Goal: Transaction & Acquisition: Purchase product/service

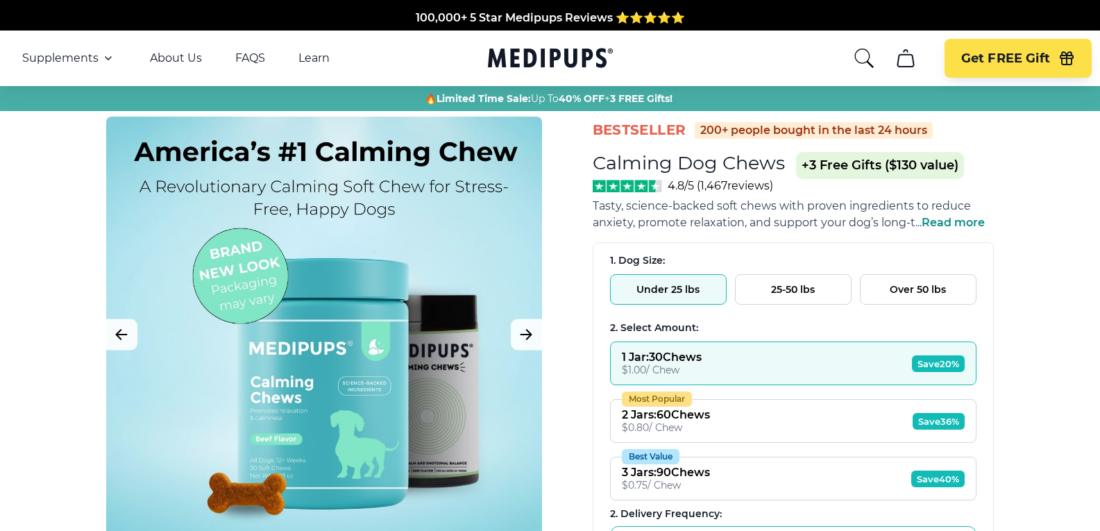
click at [948, 220] on span "Read more" at bounding box center [952, 222] width 63 height 13
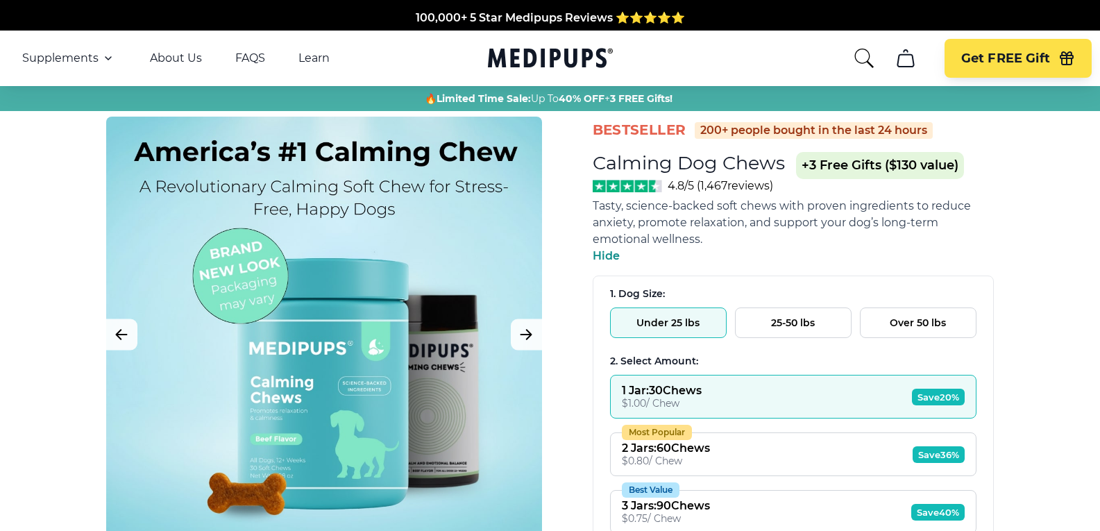
click at [680, 322] on button "Under 25 lbs" at bounding box center [668, 322] width 117 height 31
click at [680, 310] on button "Under 25 lbs" at bounding box center [668, 322] width 117 height 31
click at [699, 315] on button "Under 25 lbs" at bounding box center [668, 322] width 117 height 31
click at [1005, 49] on button "Get FREE Gift" at bounding box center [1017, 58] width 147 height 39
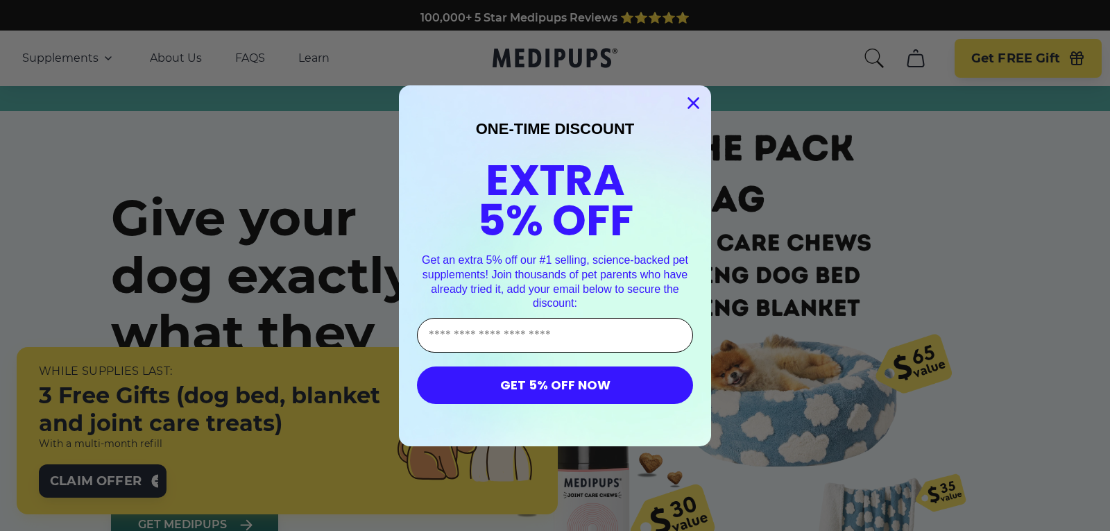
click at [608, 332] on input "Enter Your Email Address" at bounding box center [555, 335] width 276 height 35
type input "**********"
click at [579, 379] on button "GET 5% OFF NOW" at bounding box center [555, 384] width 276 height 37
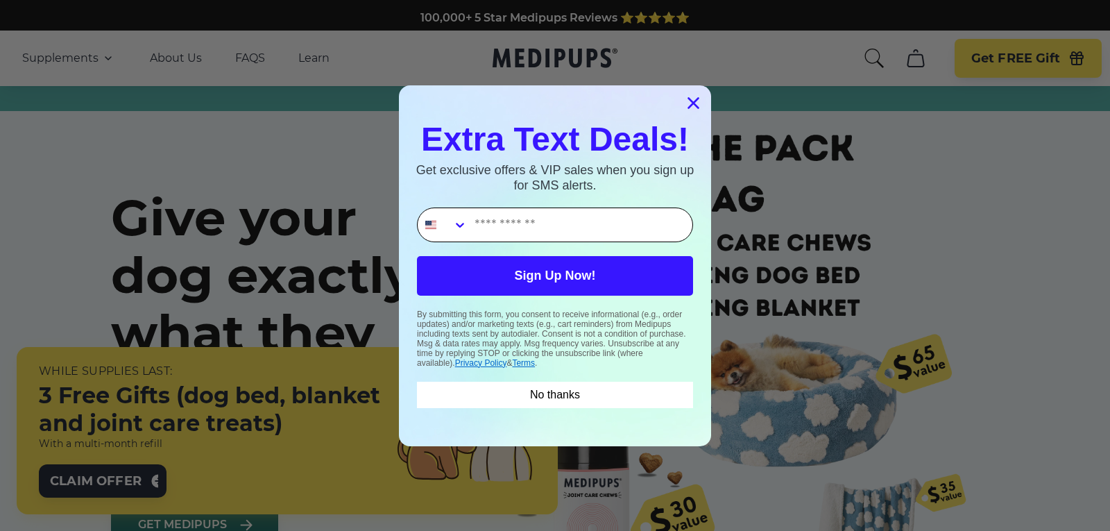
click at [592, 227] on input "Phone Number" at bounding box center [580, 224] width 225 height 33
type input "**********"
click at [572, 271] on button "Sign Up Now!" at bounding box center [555, 276] width 276 height 40
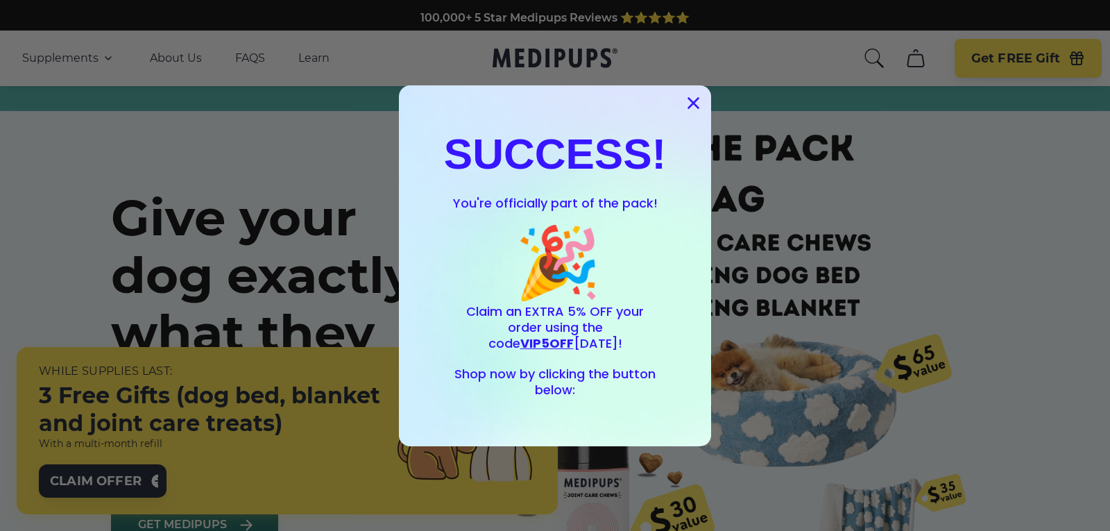
click at [574, 334] on span "VIP5OFF" at bounding box center [546, 342] width 53 height 17
click at [632, 384] on span "Shop now by clicking the button below:" at bounding box center [554, 381] width 201 height 33
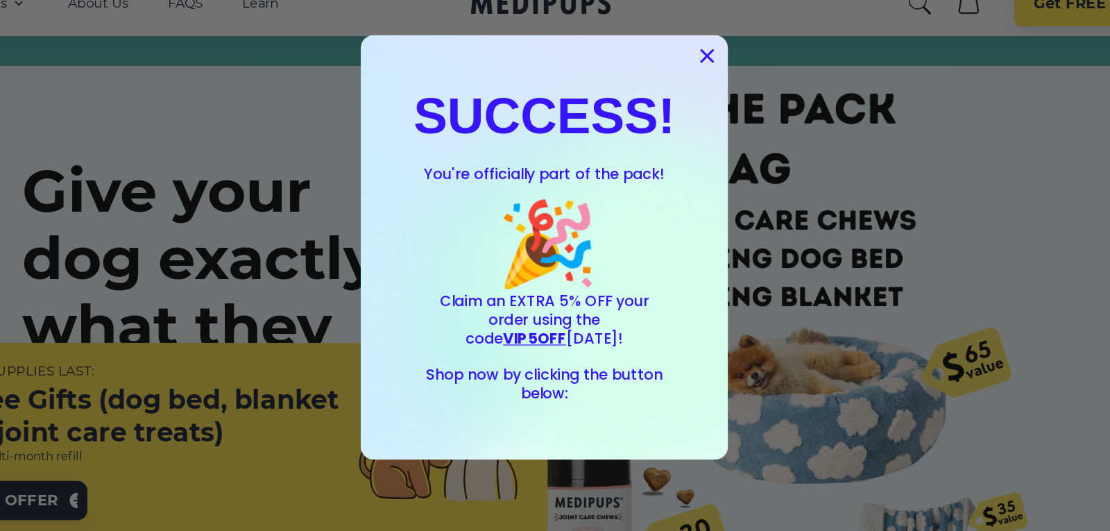
drag, startPoint x: 640, startPoint y: 411, endPoint x: 694, endPoint y: 365, distance: 70.8
click at [683, 415] on div "SUCCESS! You're officially part of the pack! 🎉 Claim an EXTRA 5% OFF your order…" at bounding box center [555, 265] width 284 height 333
click at [560, 397] on span "Shop now by clicking the button below:" at bounding box center [554, 381] width 201 height 33
click at [690, 104] on icon "Close dialog" at bounding box center [694, 103] width 10 height 10
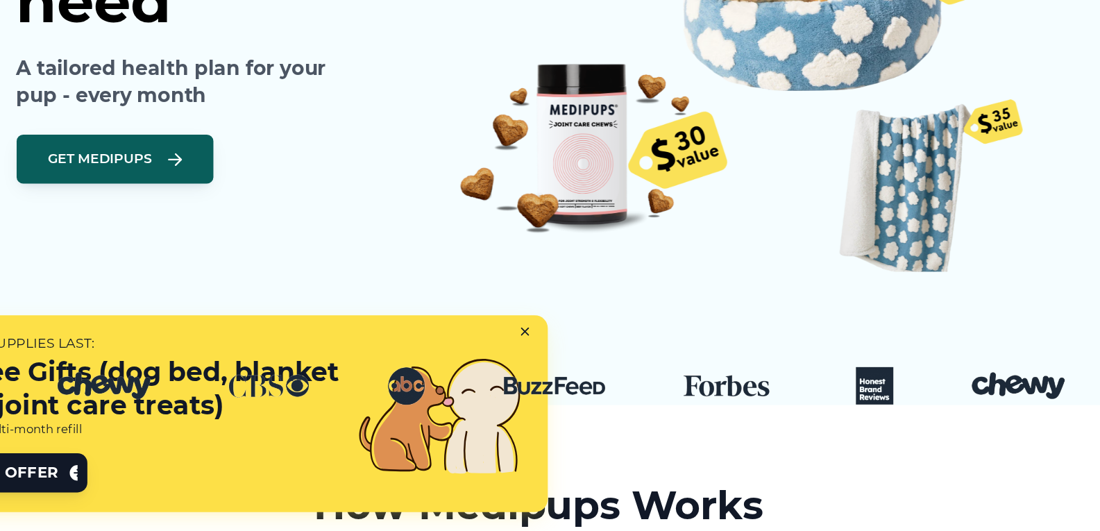
scroll to position [318, 0]
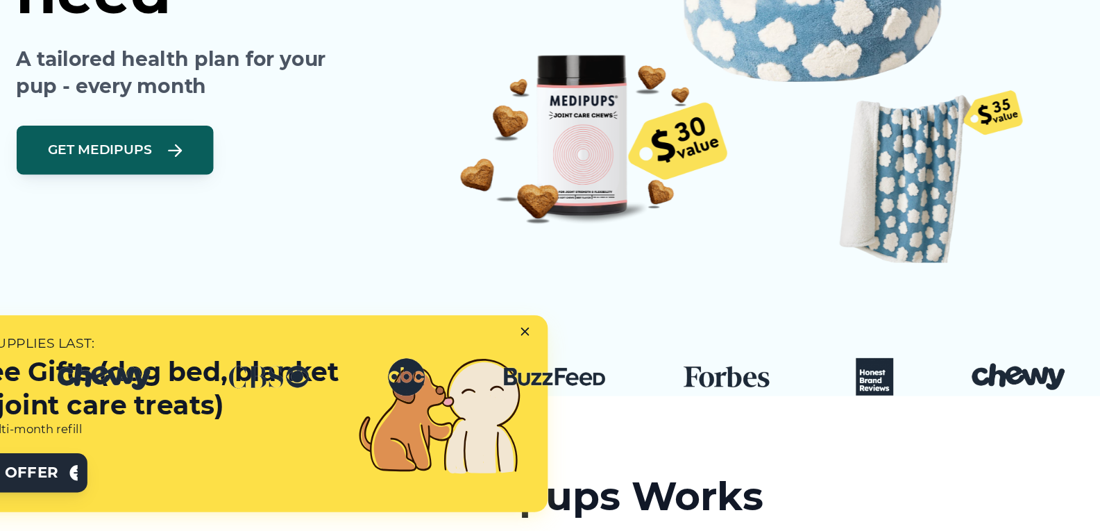
click at [133, 473] on span "Claim Offer" at bounding box center [96, 481] width 92 height 17
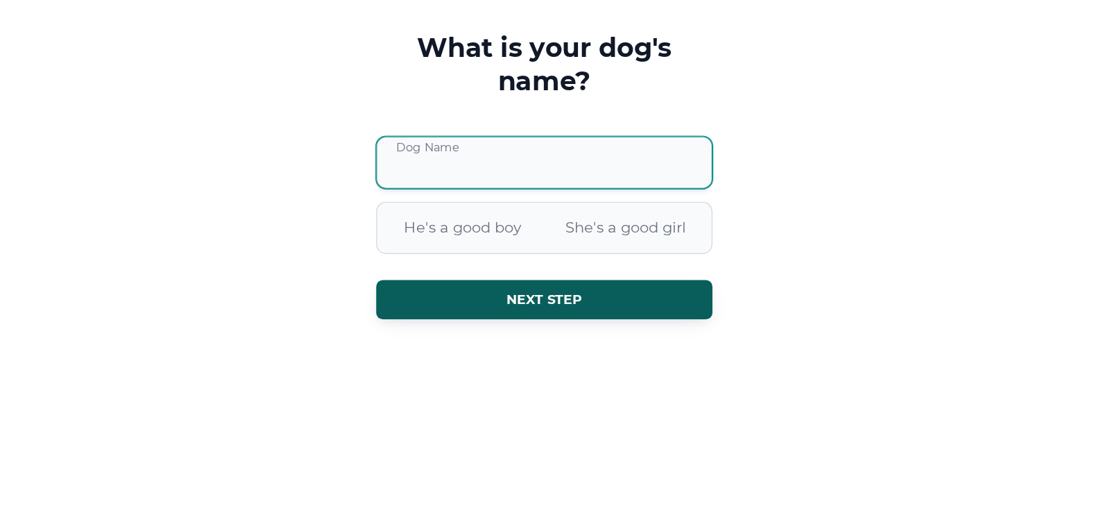
click at [529, 224] on input "Dog Name" at bounding box center [555, 217] width 286 height 44
type input "*****"
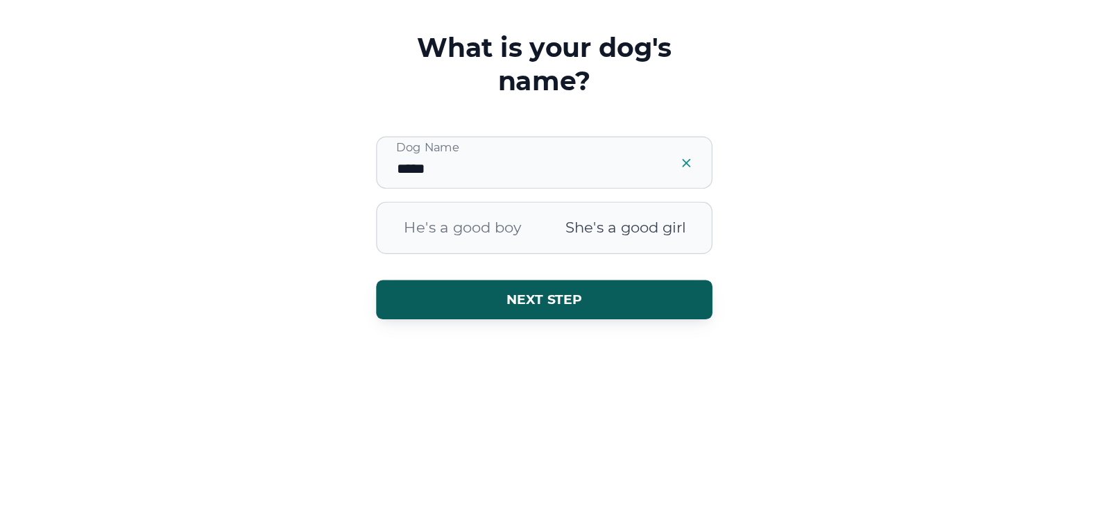
click at [592, 269] on span "She's a good girl" at bounding box center [624, 273] width 139 height 36
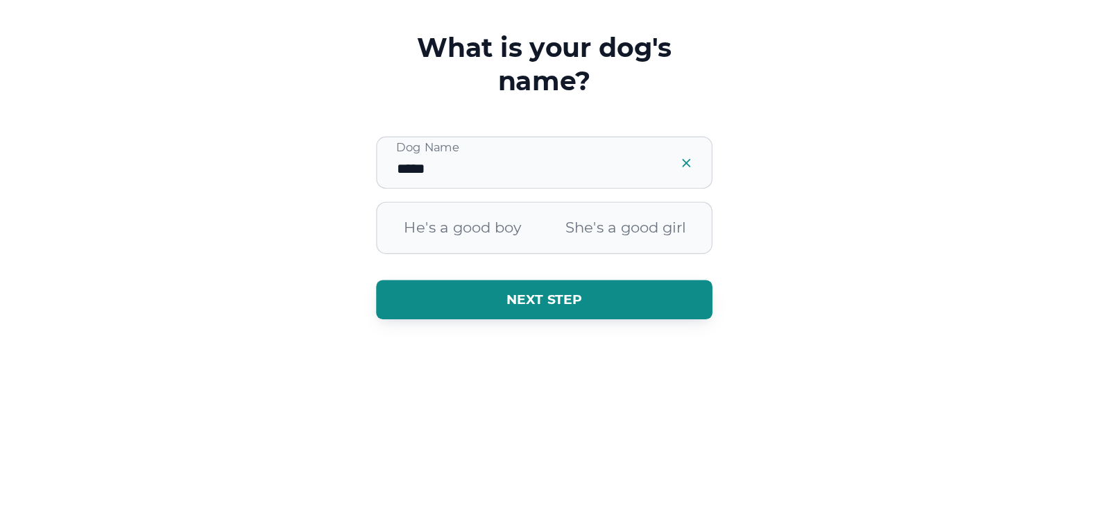
click at [557, 328] on span "Next step" at bounding box center [555, 334] width 65 height 14
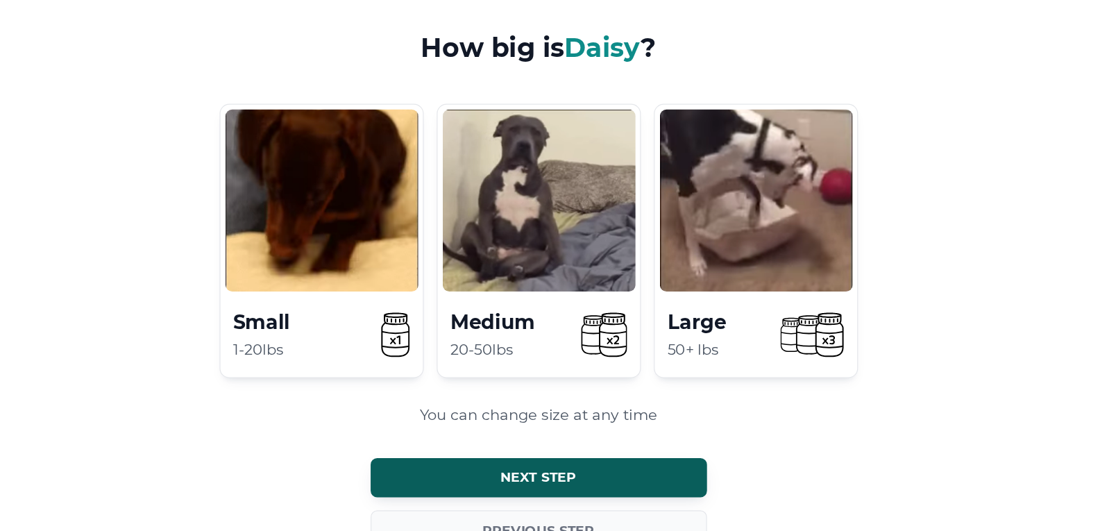
click at [296, 432] on div "You can change size at any time" at bounding box center [550, 432] width 544 height 18
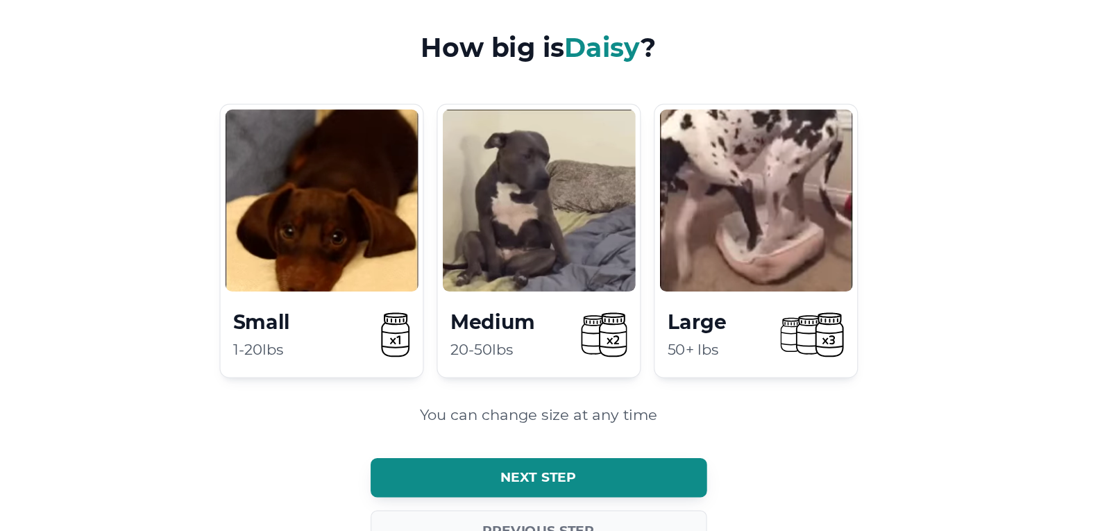
click at [556, 484] on span "Next step" at bounding box center [550, 485] width 65 height 14
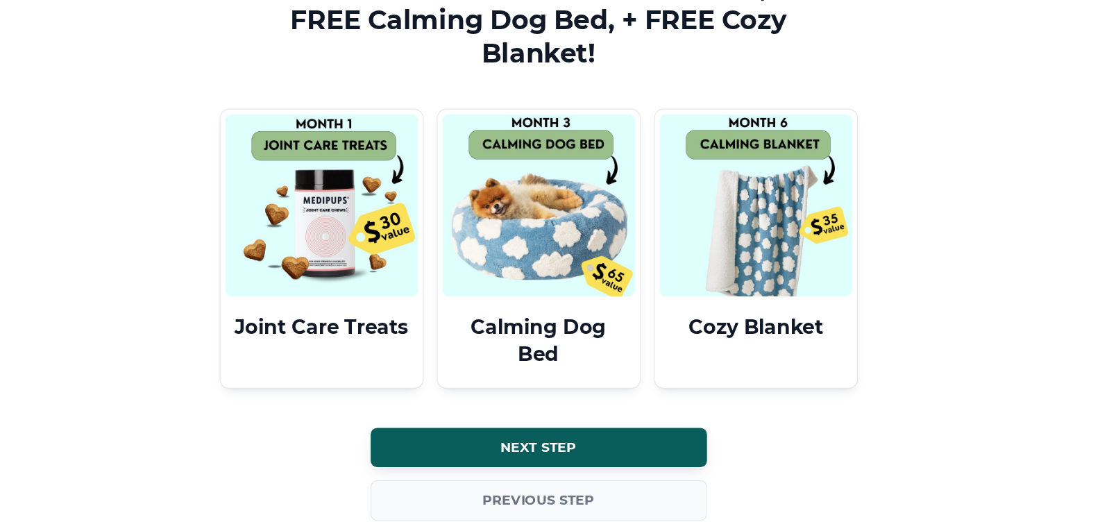
scroll to position [81, 0]
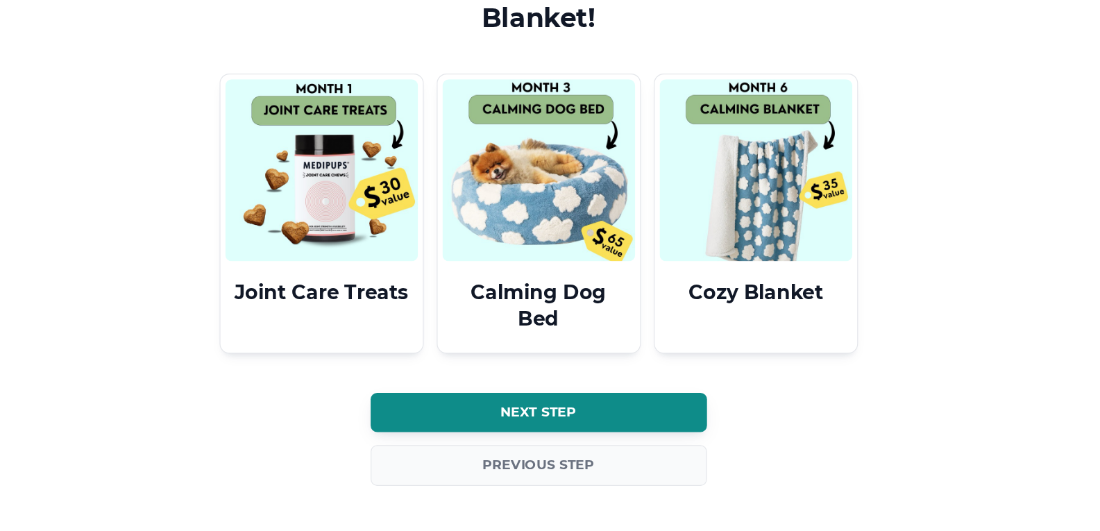
click at [595, 426] on button "Next step" at bounding box center [550, 429] width 286 height 33
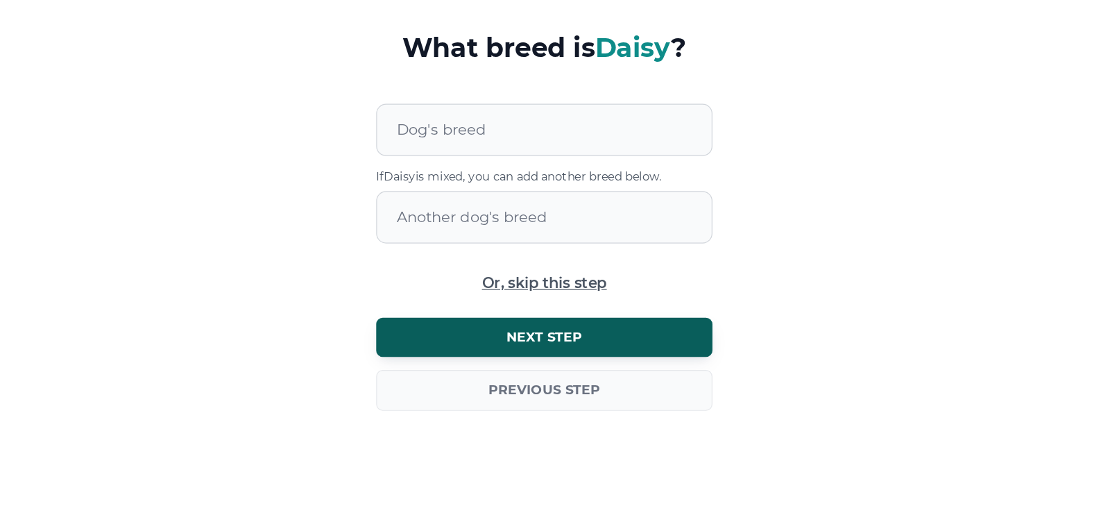
click at [820, 294] on form "What breed is [PERSON_NAME] ? Dog's breed Dog's breed If [PERSON_NAME] is mixed…" at bounding box center [555, 286] width 1110 height 361
click at [634, 181] on div at bounding box center [564, 189] width 268 height 43
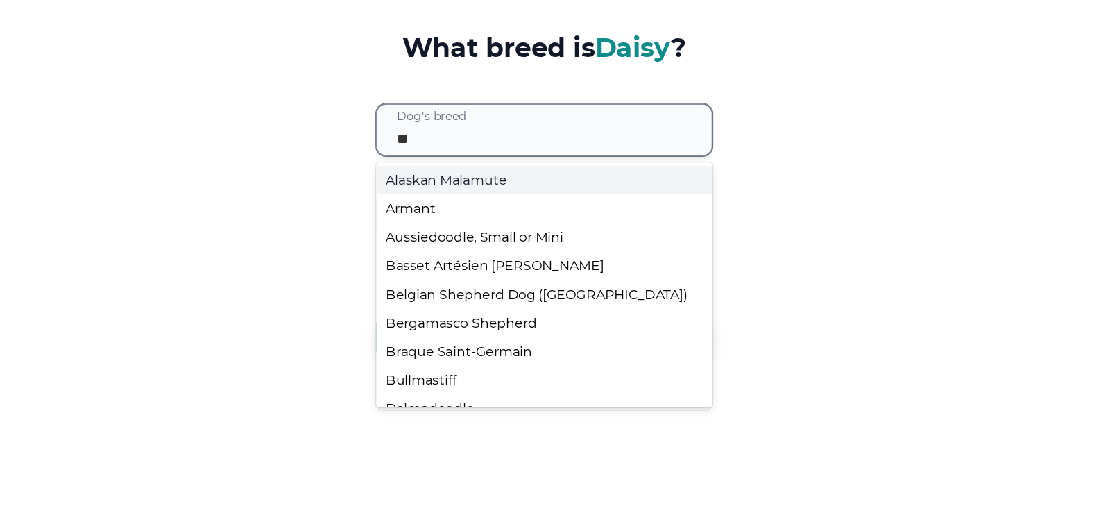
type input "***"
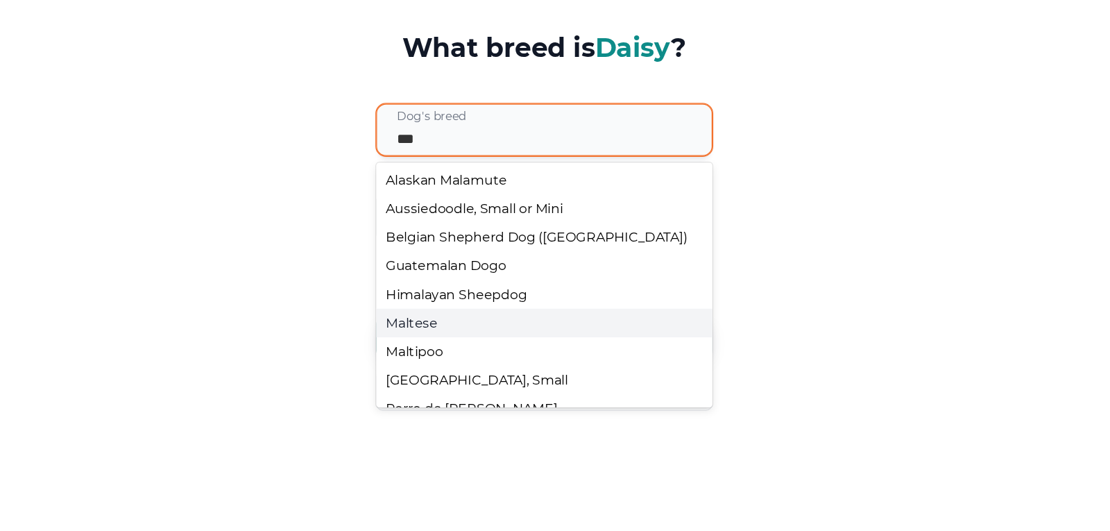
click at [489, 354] on div "Maltese" at bounding box center [555, 353] width 286 height 24
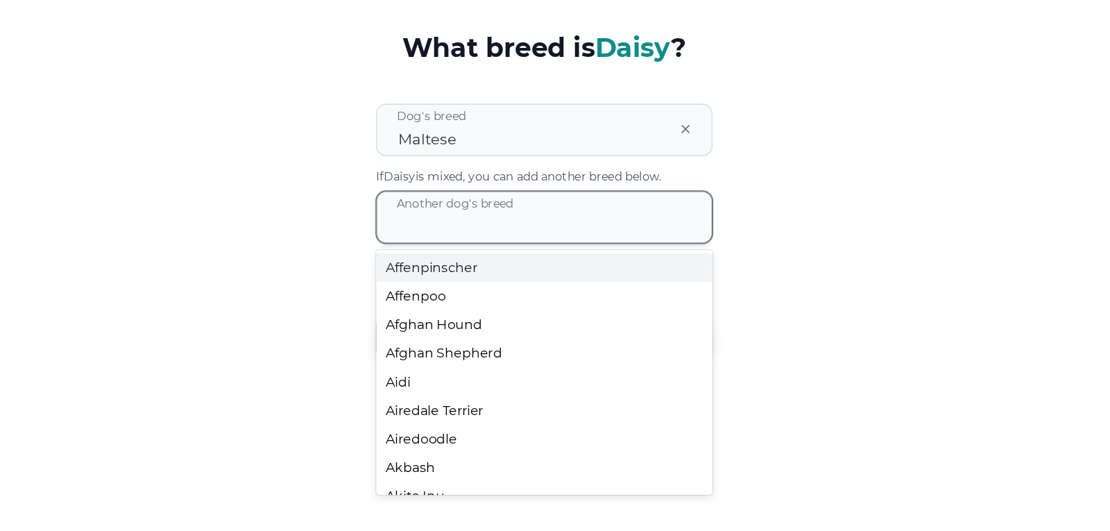
click at [520, 270] on div at bounding box center [564, 263] width 268 height 43
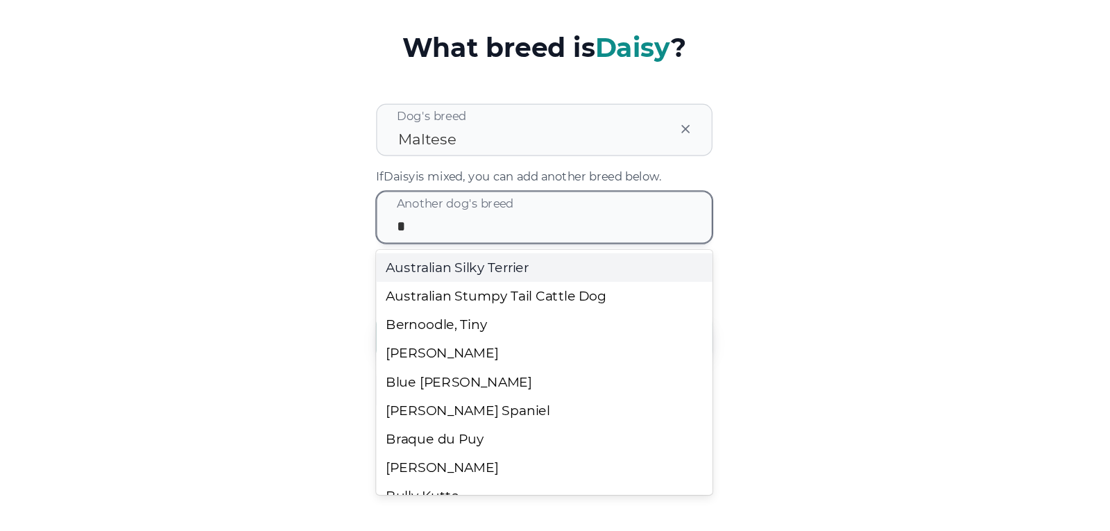
type input "**"
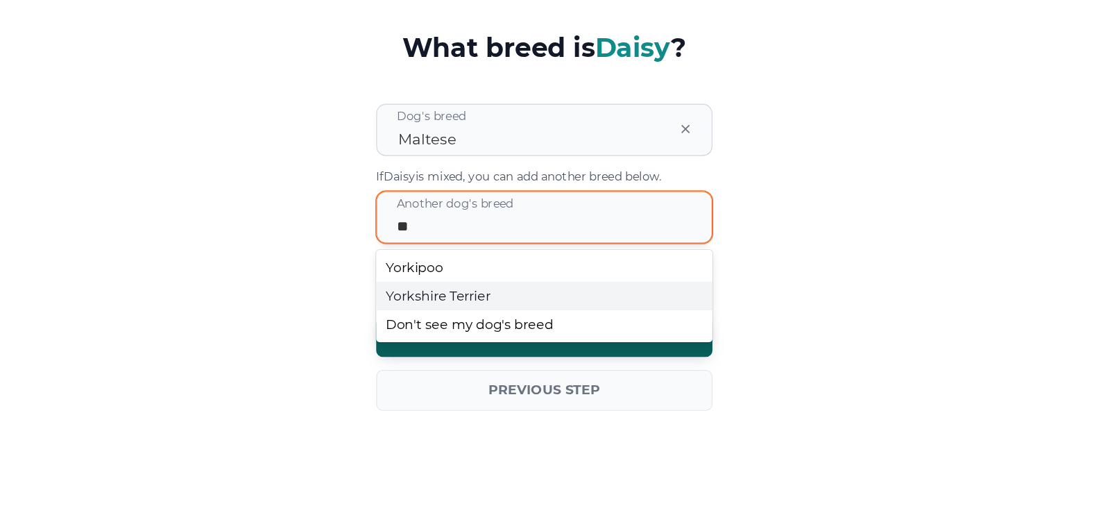
click at [489, 330] on div "Yorkshire Terrier" at bounding box center [555, 330] width 286 height 24
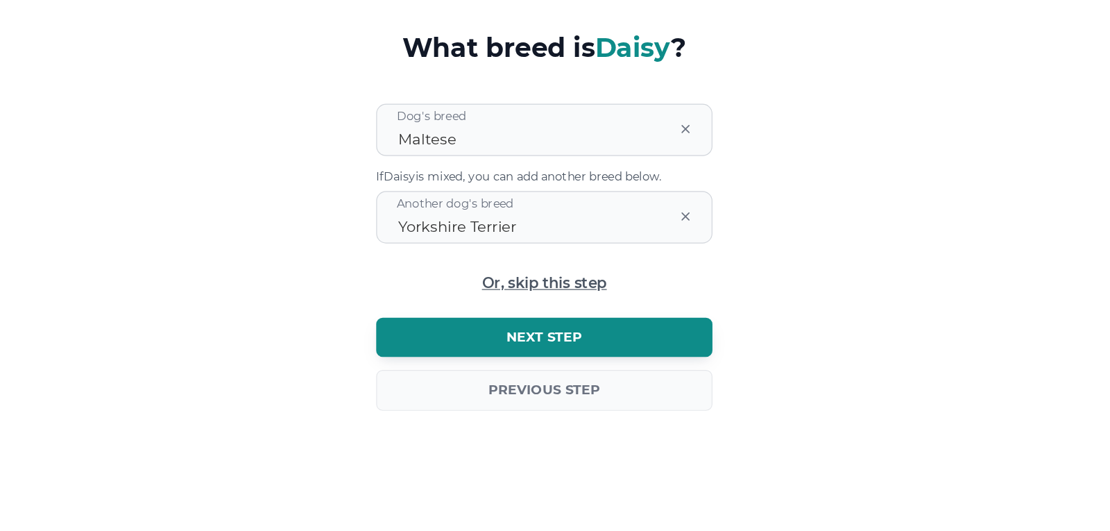
click at [570, 362] on span "Next step" at bounding box center [555, 366] width 65 height 14
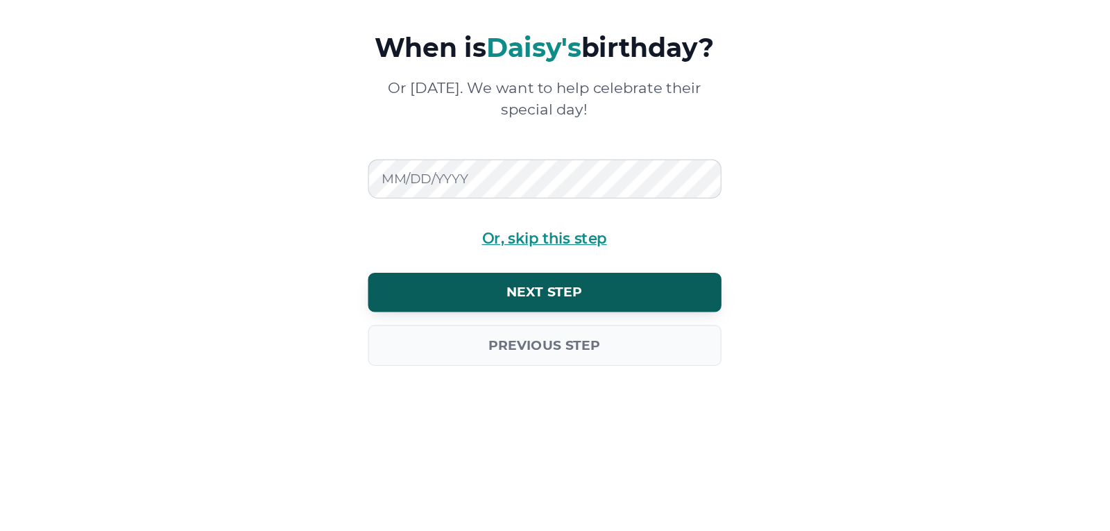
click at [582, 289] on span "Or, skip this step" at bounding box center [555, 281] width 106 height 13
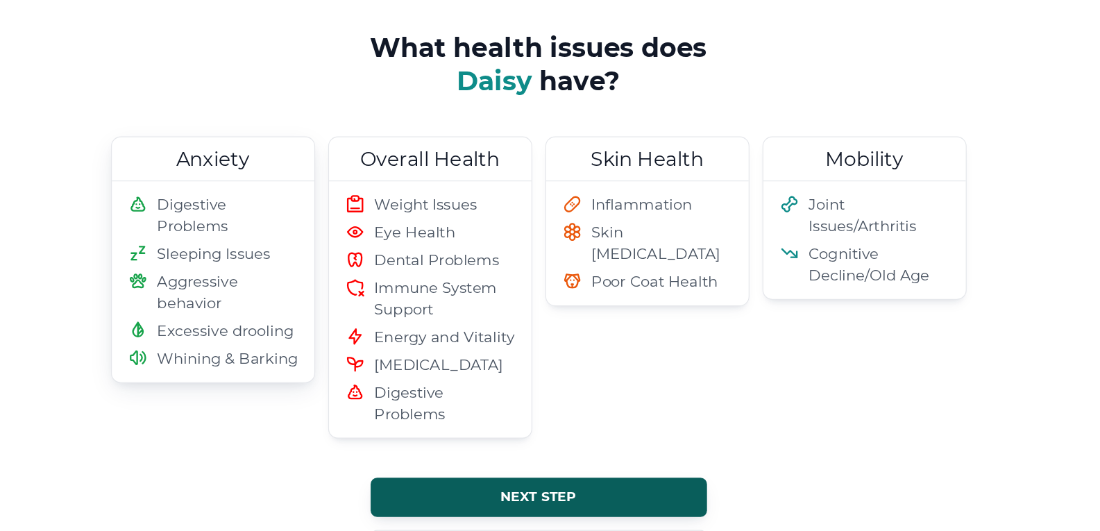
click at [239, 319] on span "Aggressive behavior" at bounding box center [285, 327] width 119 height 36
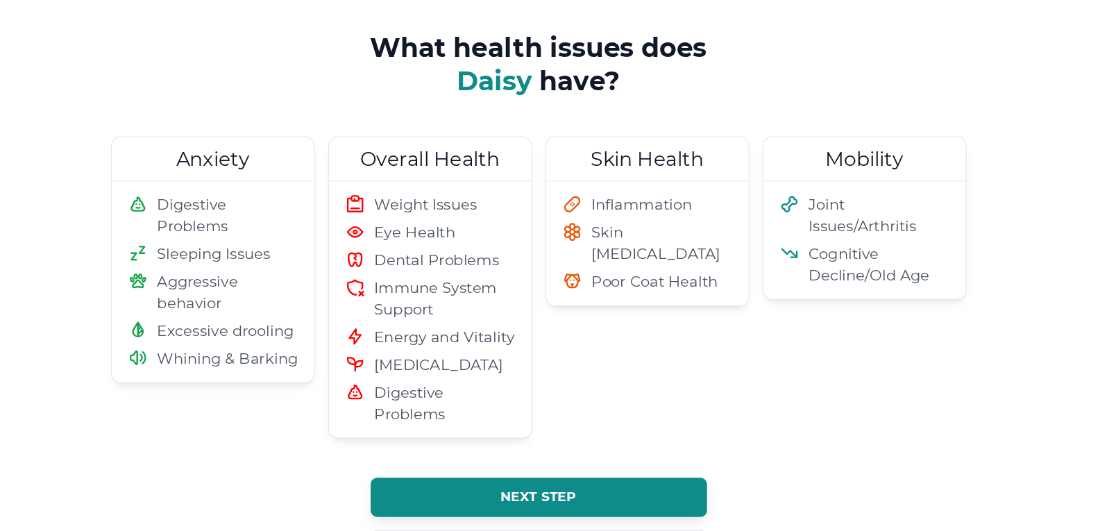
click at [504, 506] on button "Next step" at bounding box center [550, 501] width 286 height 33
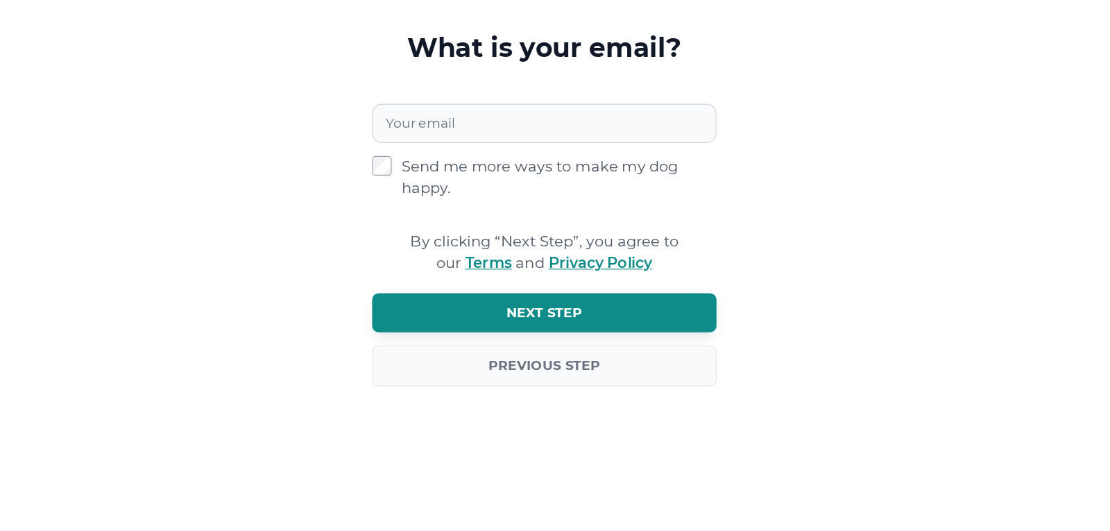
click at [556, 343] on span "Next step" at bounding box center [555, 345] width 65 height 14
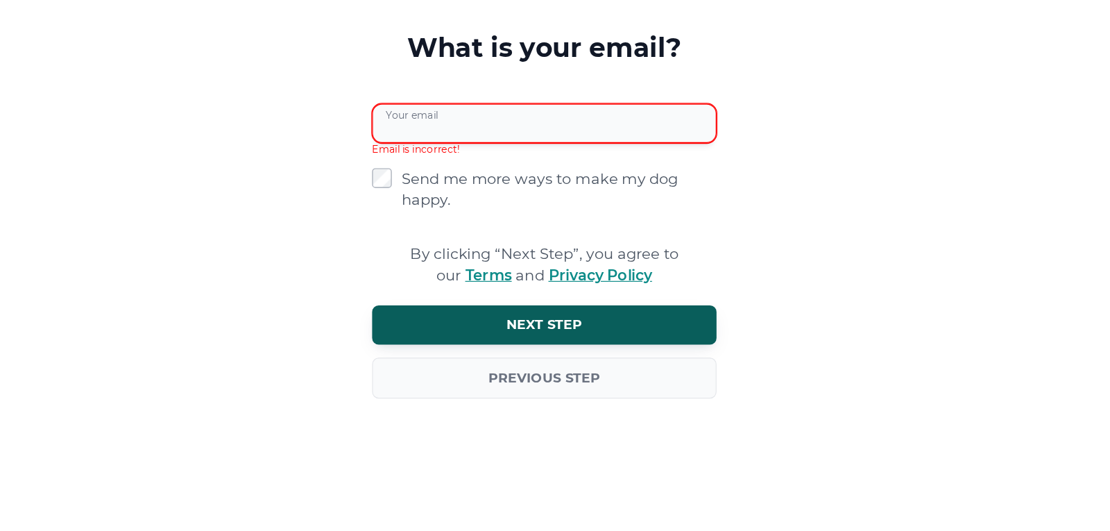
click at [563, 183] on input "Your email" at bounding box center [555, 183] width 293 height 33
type input "**********"
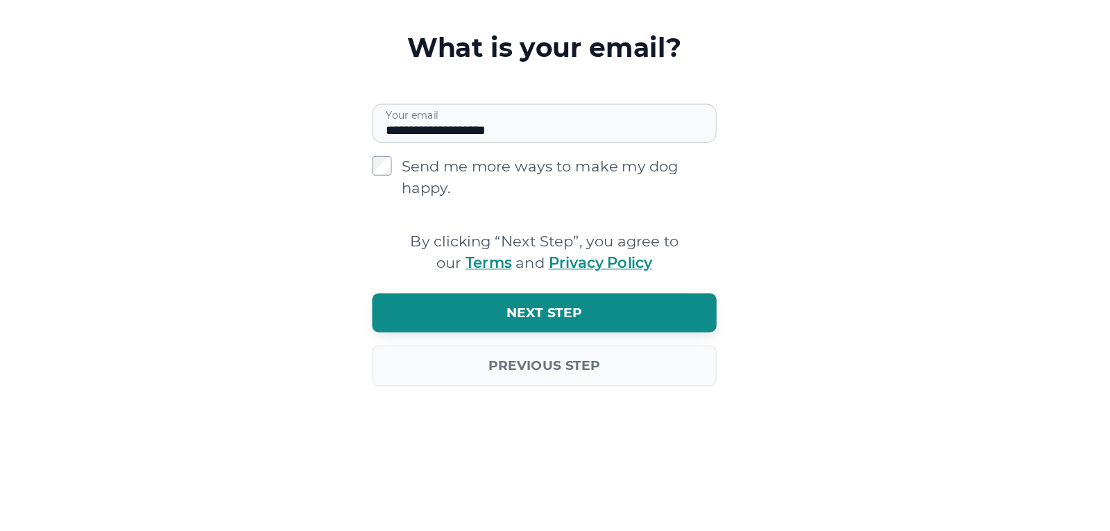
click at [566, 350] on span "Next step" at bounding box center [555, 345] width 65 height 14
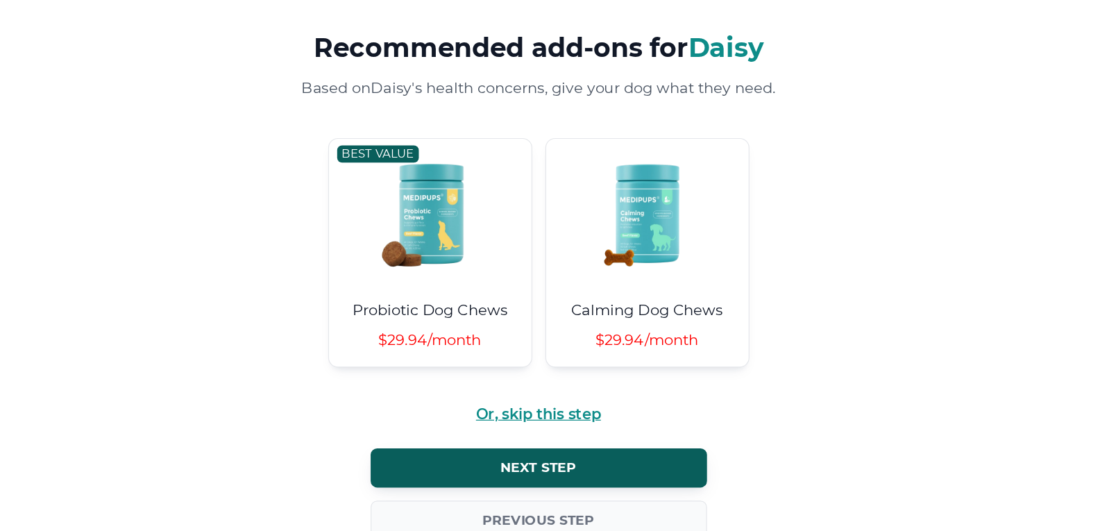
click at [577, 427] on span "Or, skip this step" at bounding box center [550, 431] width 106 height 13
